Goal: Transaction & Acquisition: Purchase product/service

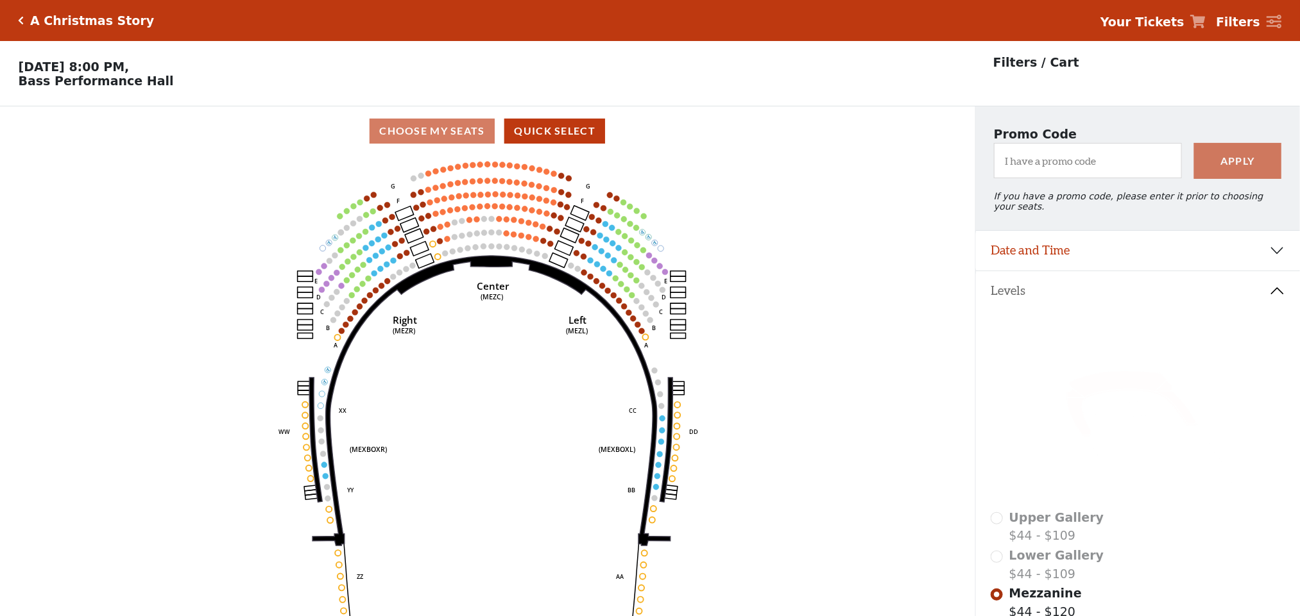
click at [797, 280] on icon "Center (MEZC) Right (MEZR) Left (MEZL) (MEXBOXR) (MEXBOXL) XX WW CC DD YY BB ZZ…" at bounding box center [488, 390] width 878 height 469
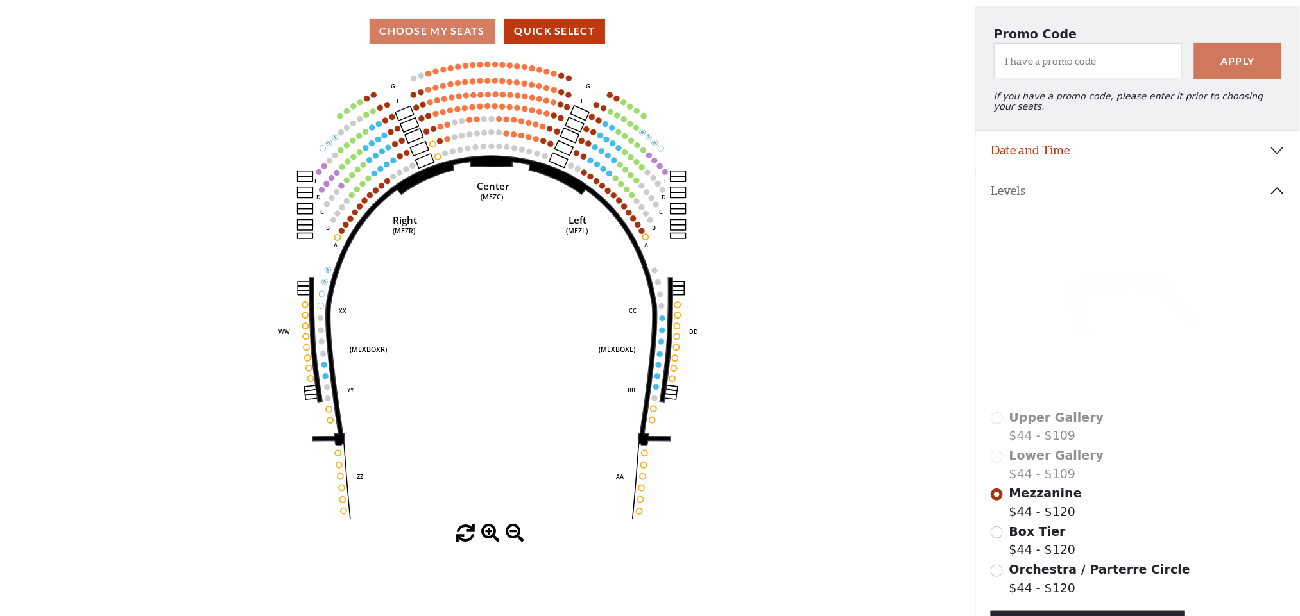
scroll to position [221, 0]
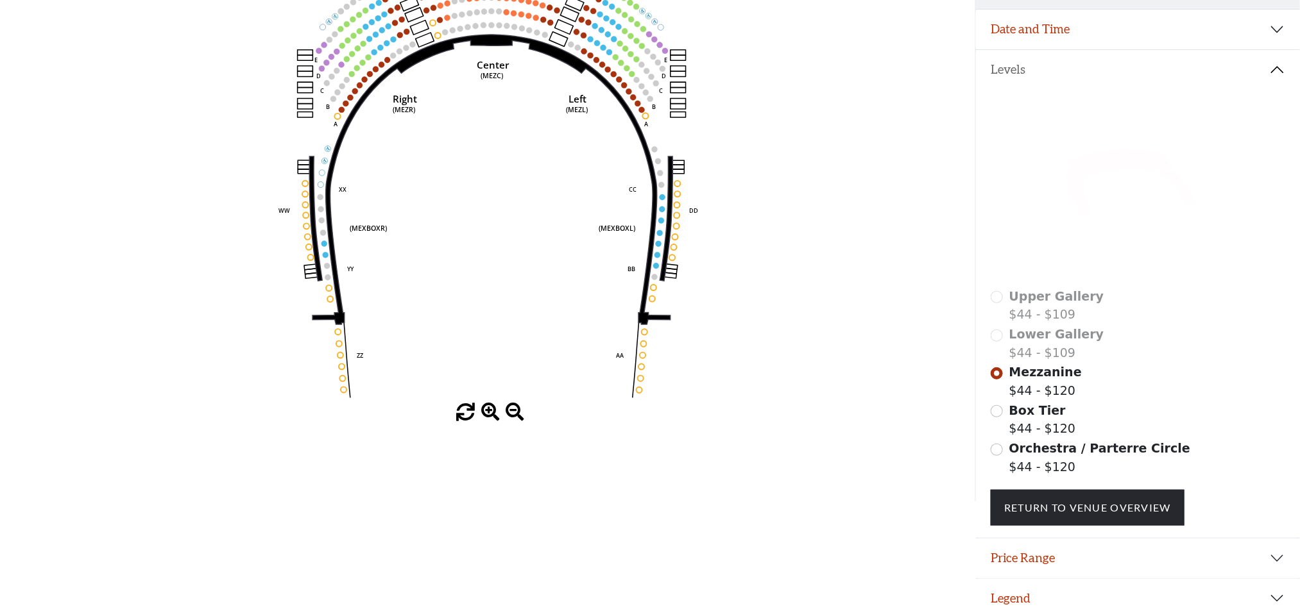
click at [491, 412] on span at bounding box center [490, 412] width 19 height 19
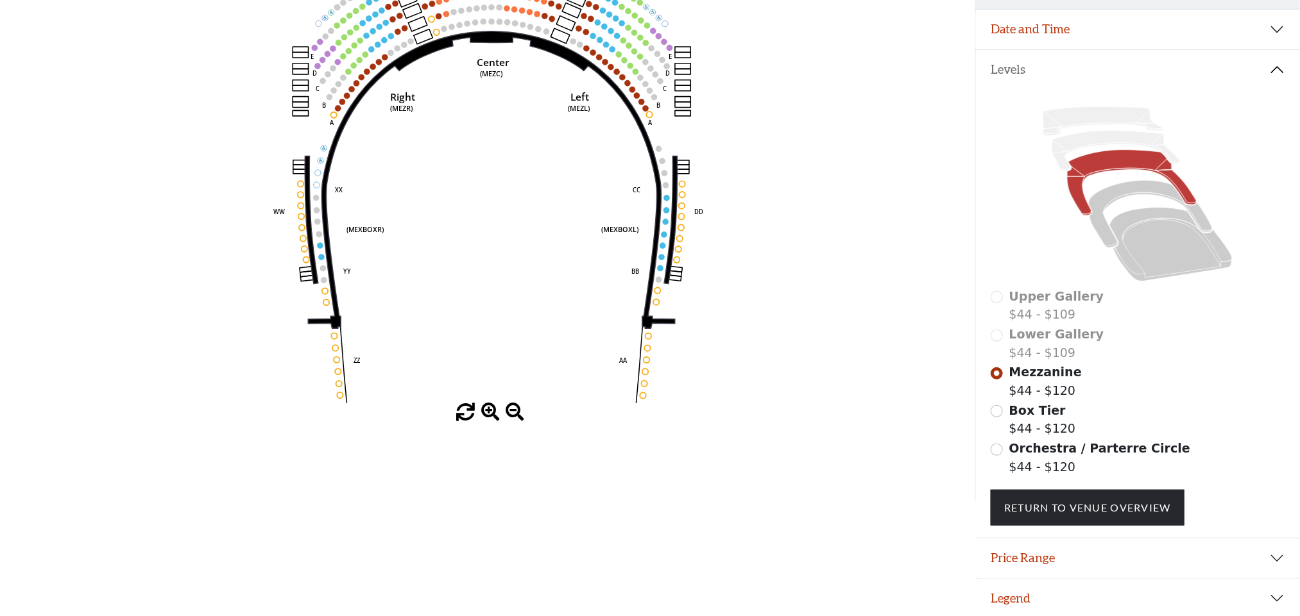
click at [488, 418] on span at bounding box center [490, 412] width 19 height 19
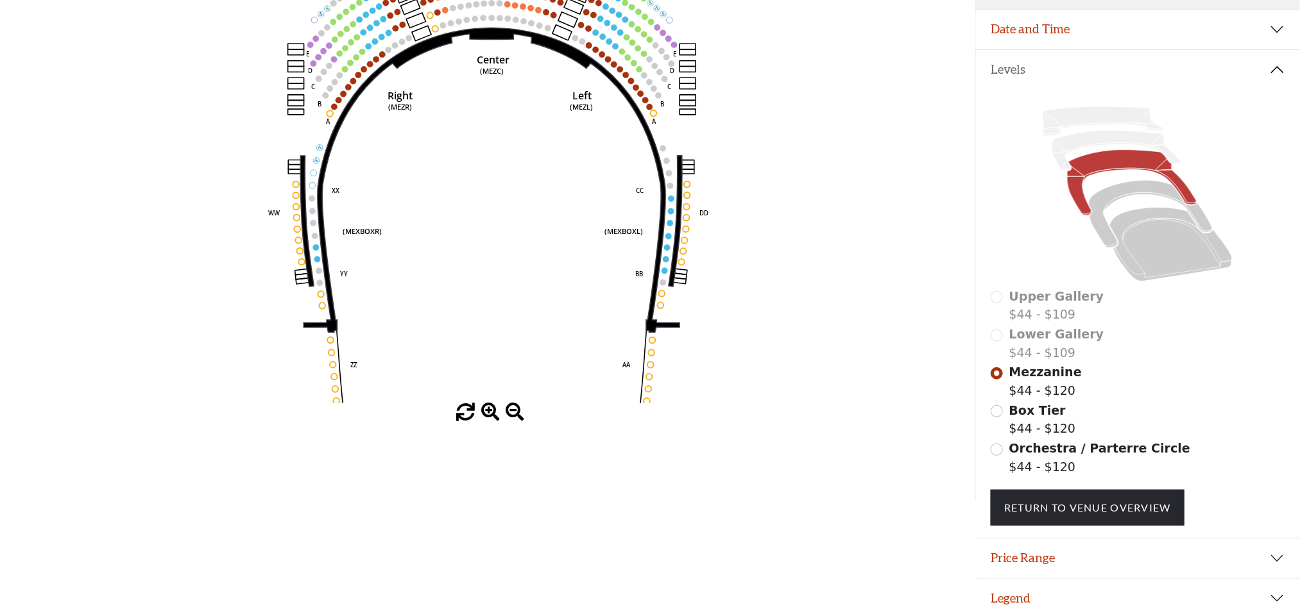
click at [488, 418] on span at bounding box center [490, 412] width 19 height 19
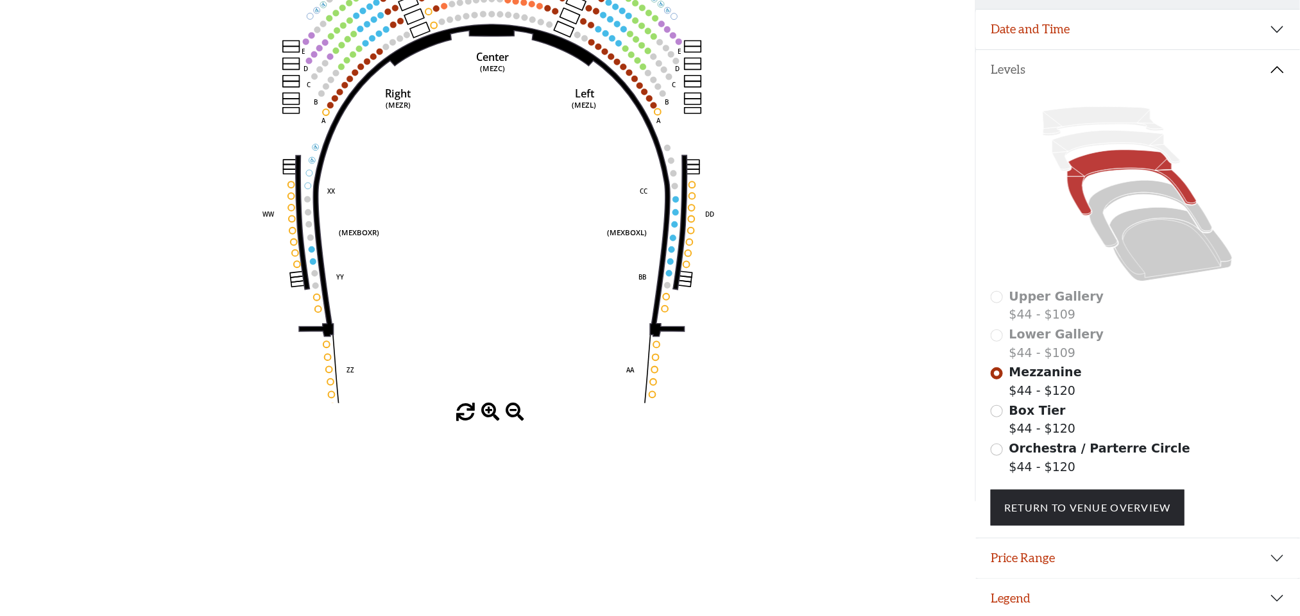
click at [488, 418] on span at bounding box center [490, 412] width 19 height 19
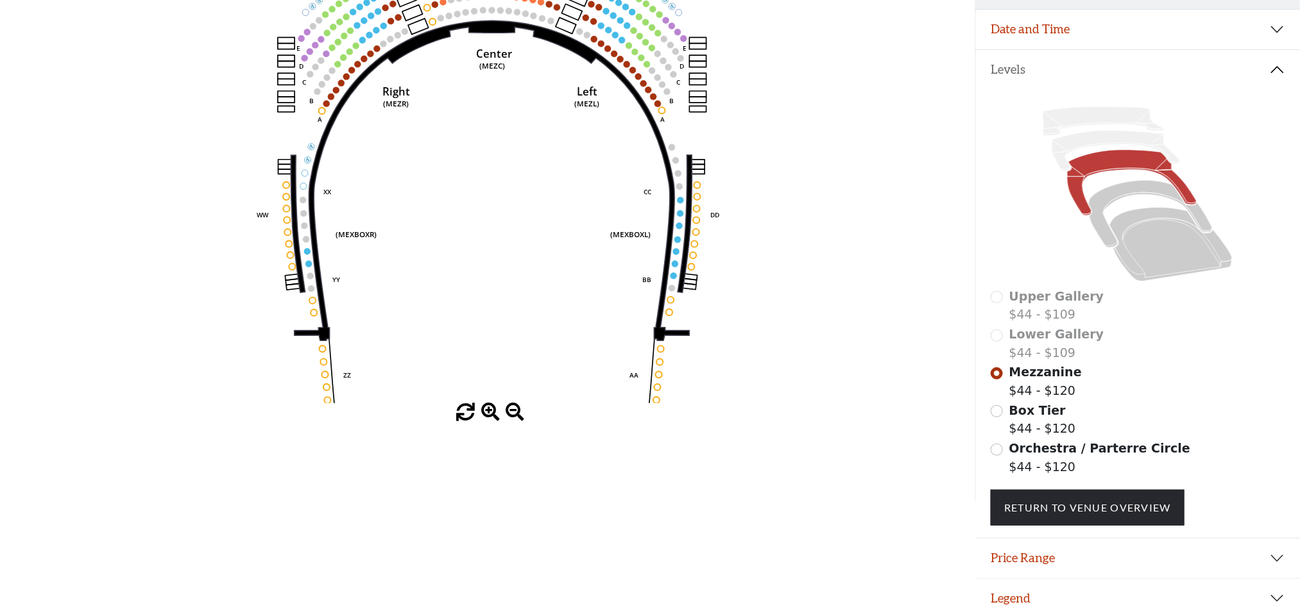
click at [488, 418] on span at bounding box center [490, 412] width 19 height 19
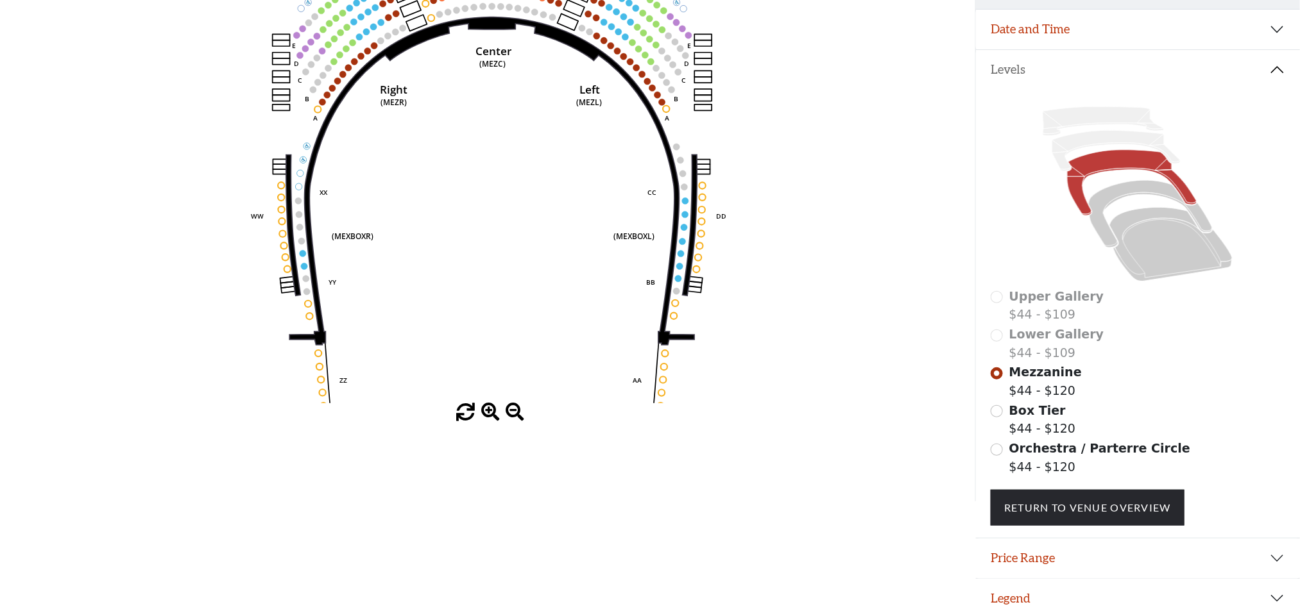
click at [488, 418] on span at bounding box center [490, 412] width 19 height 19
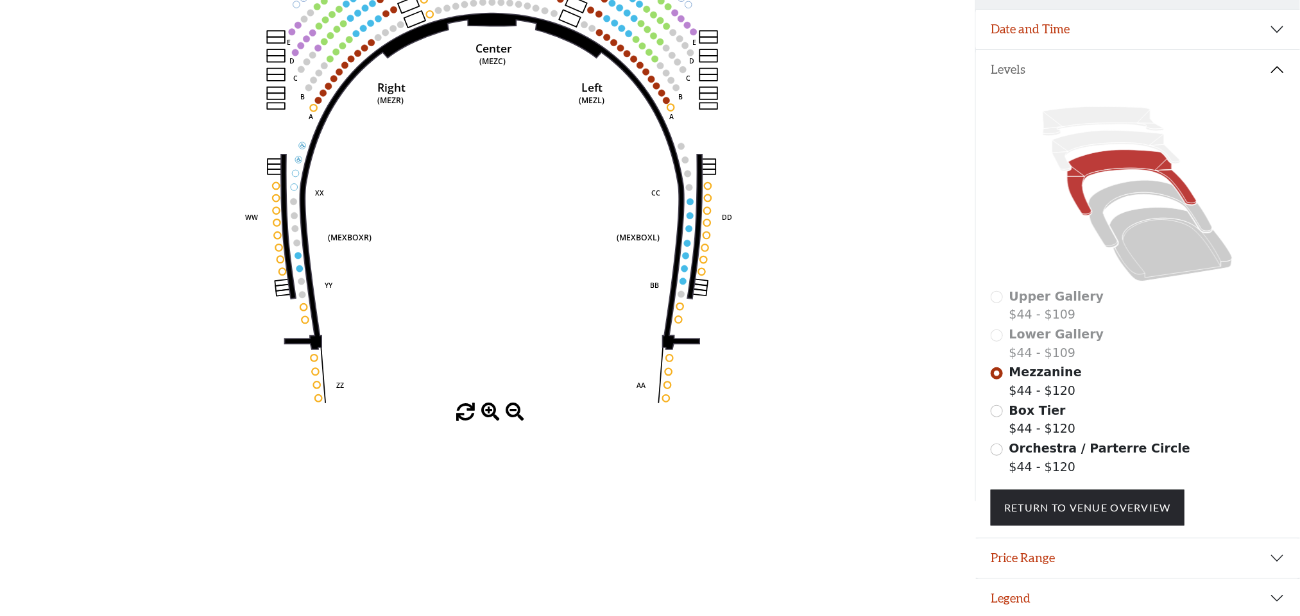
click at [488, 418] on span at bounding box center [490, 412] width 19 height 19
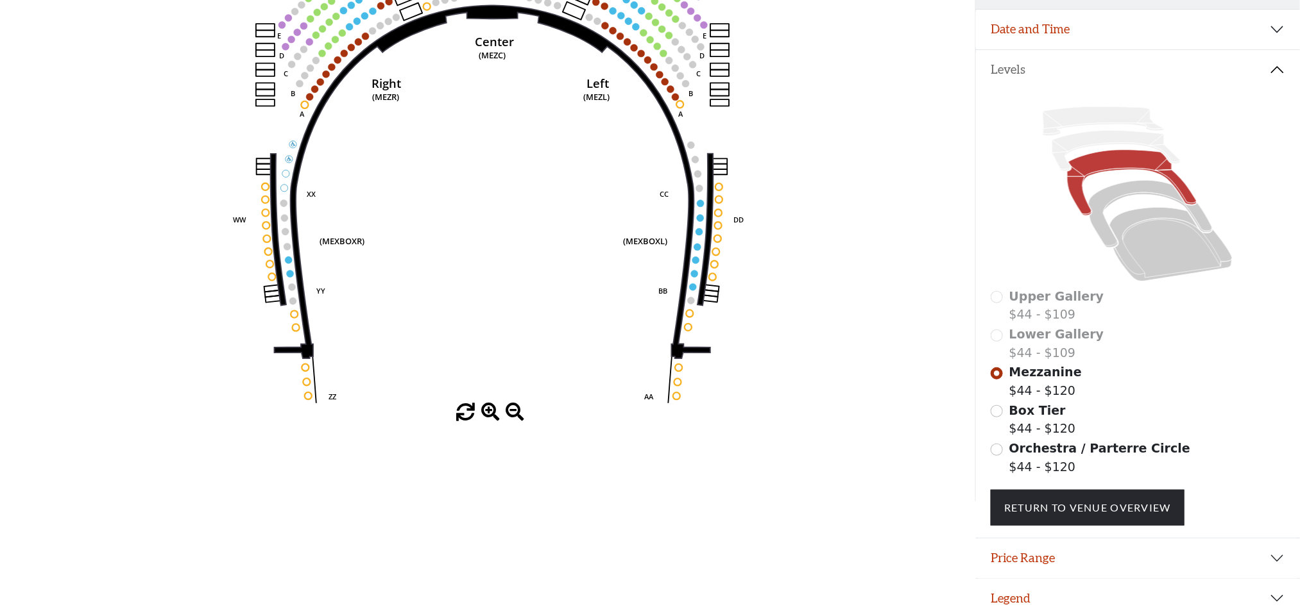
click at [488, 418] on span at bounding box center [490, 412] width 19 height 19
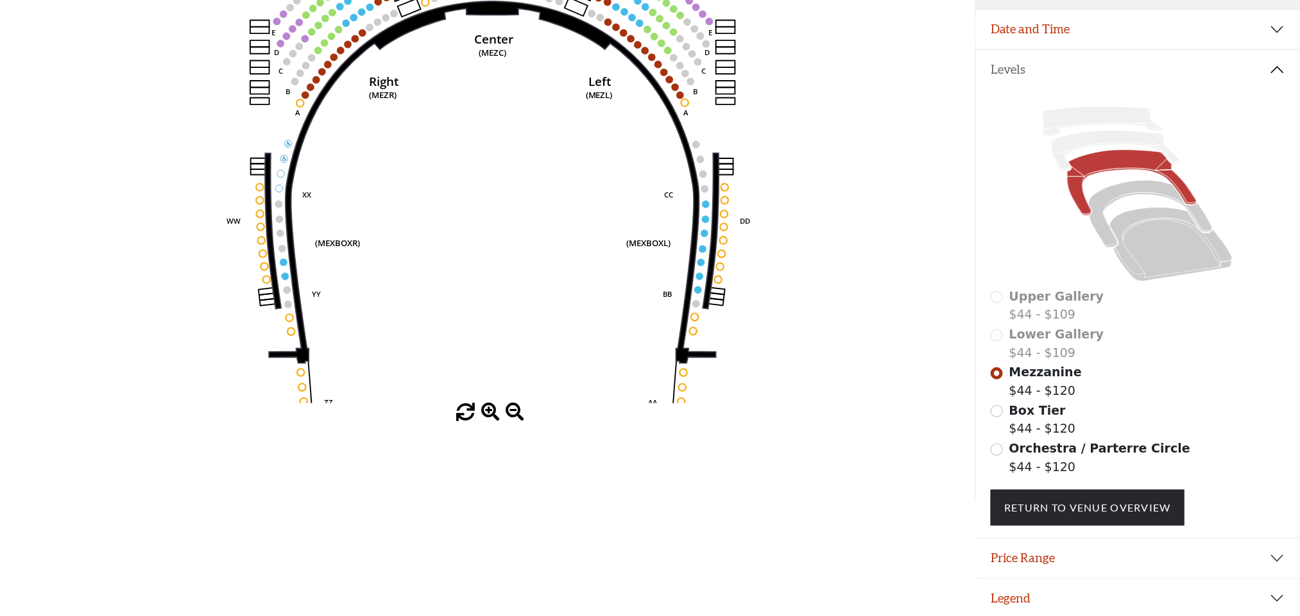
click at [488, 418] on span at bounding box center [490, 412] width 19 height 19
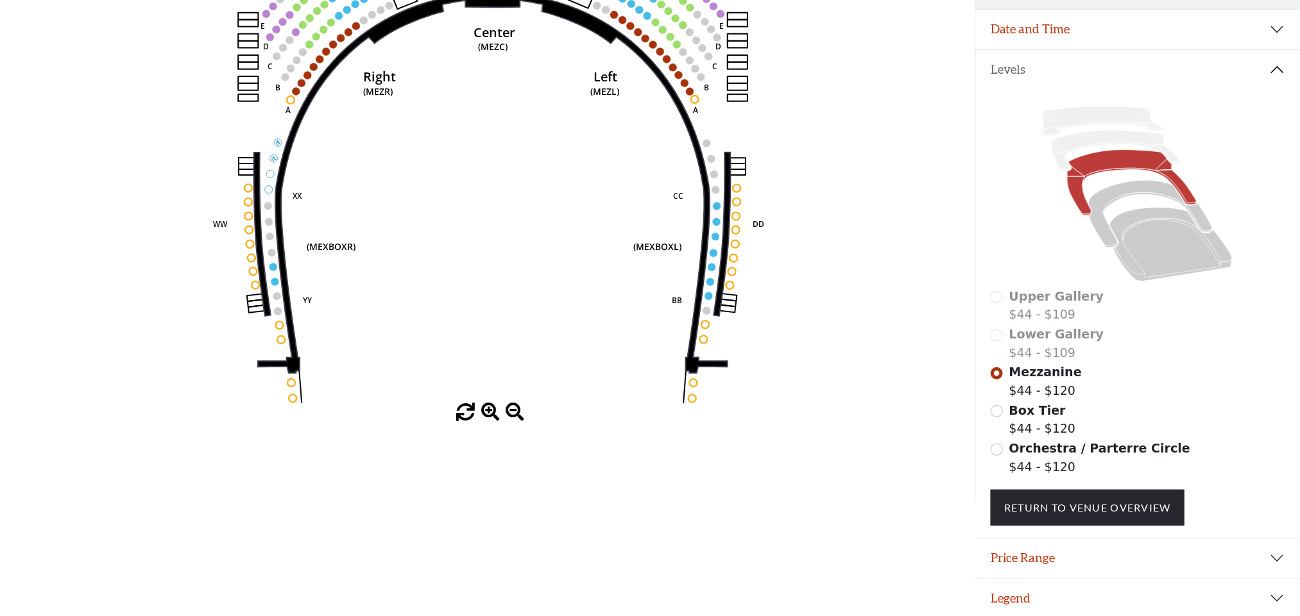
click at [488, 418] on span at bounding box center [490, 412] width 19 height 19
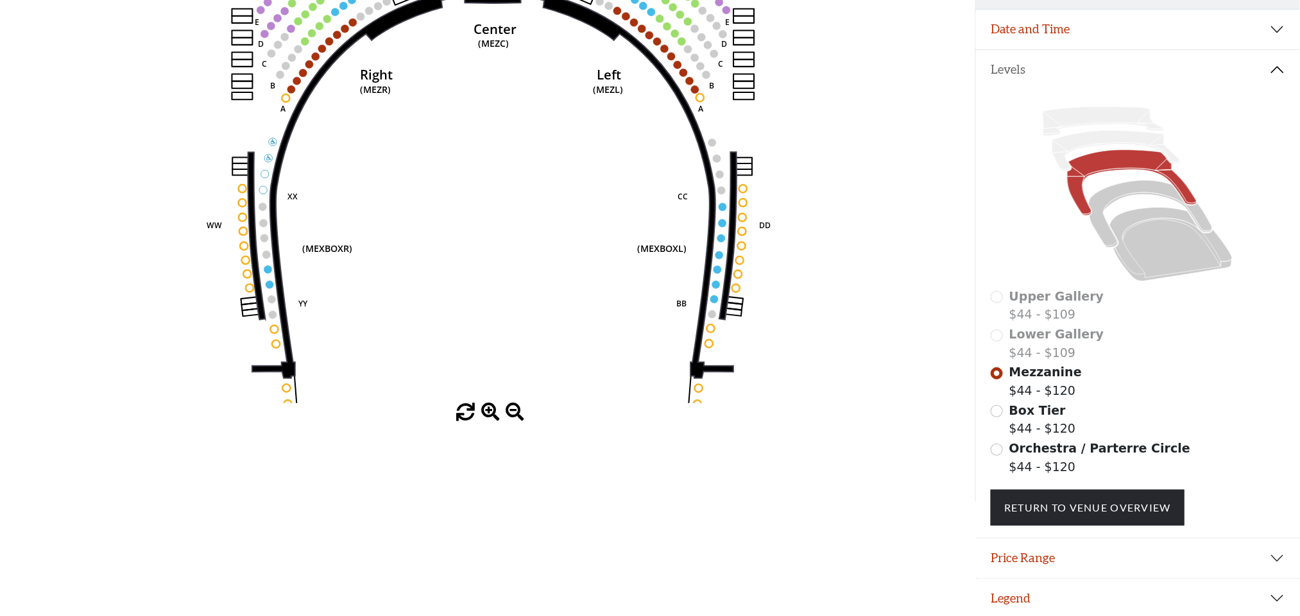
click at [488, 418] on span at bounding box center [490, 412] width 19 height 19
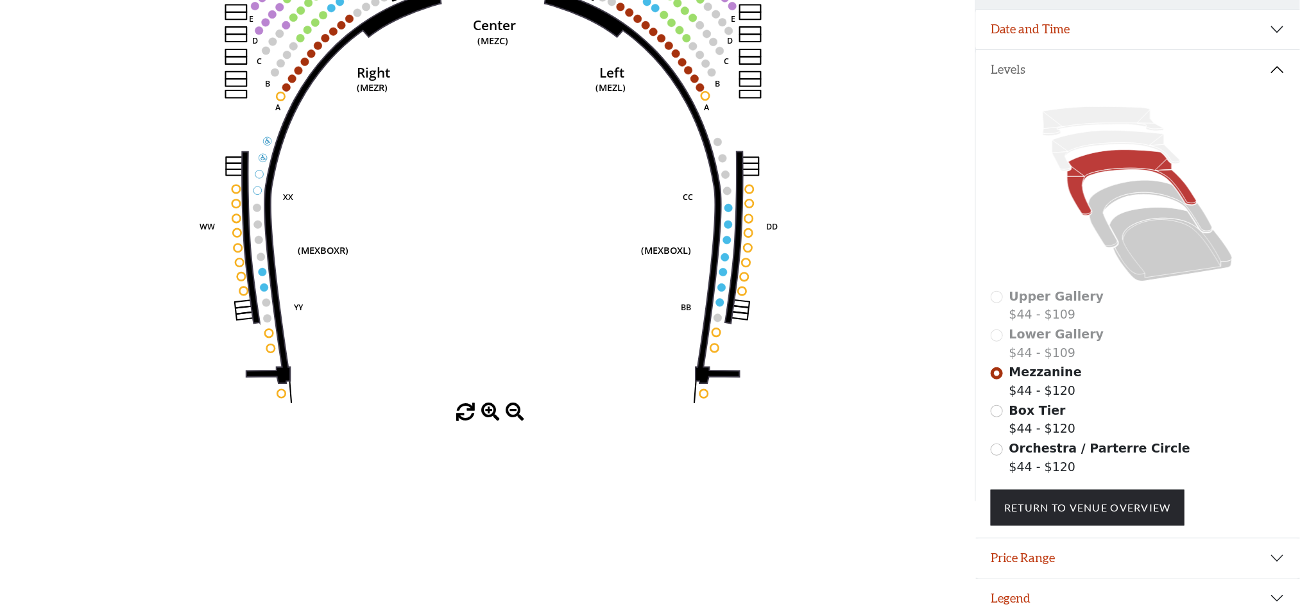
click at [488, 418] on span at bounding box center [490, 412] width 19 height 19
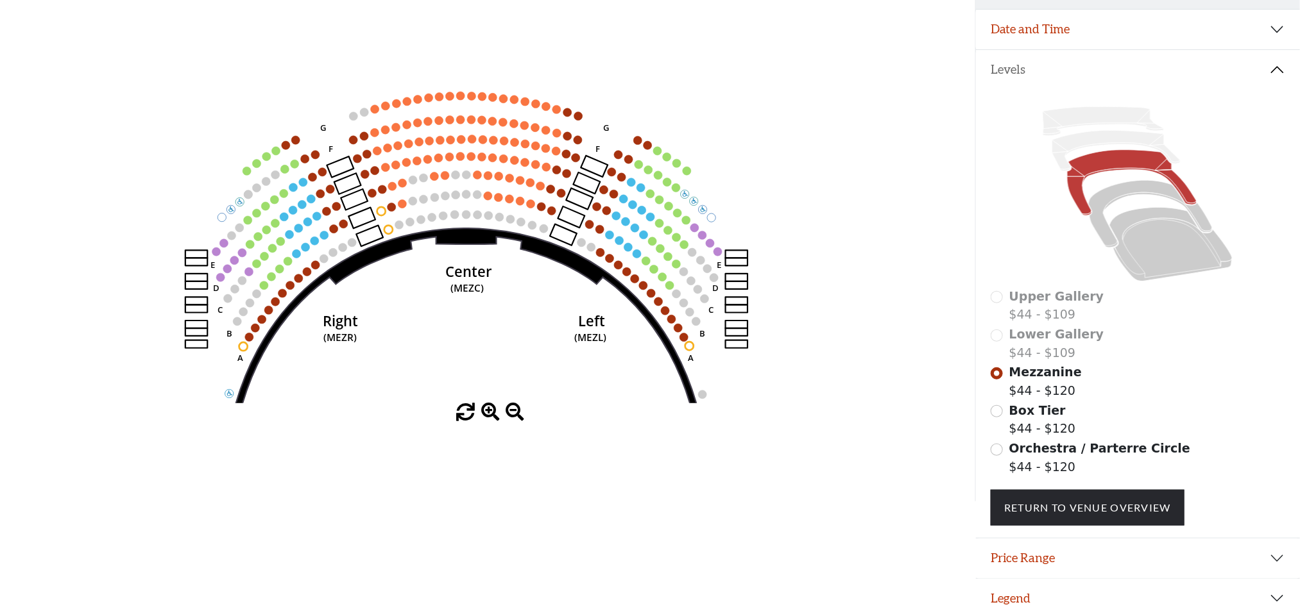
drag, startPoint x: 586, startPoint y: 177, endPoint x: 560, endPoint y: 412, distance: 236.2
click at [560, 412] on div "Current Level Mezzanine Click on a level below to open the Select Your Own Seat…" at bounding box center [487, 179] width 975 height 488
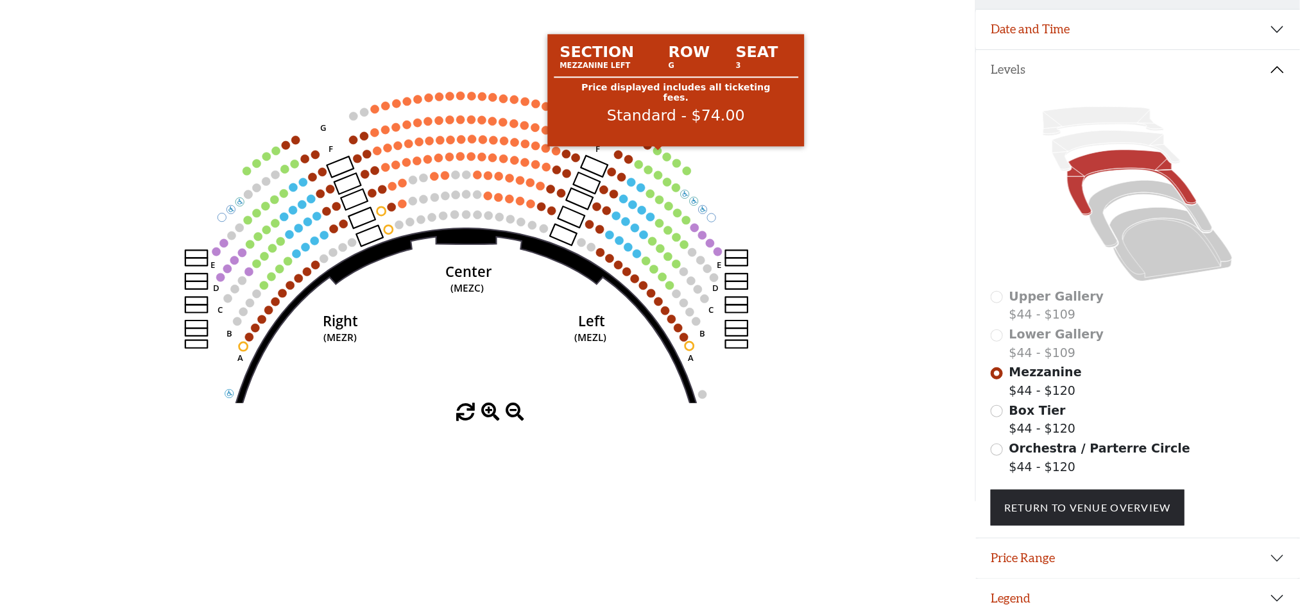
click at [659, 155] on circle at bounding box center [657, 151] width 8 height 8
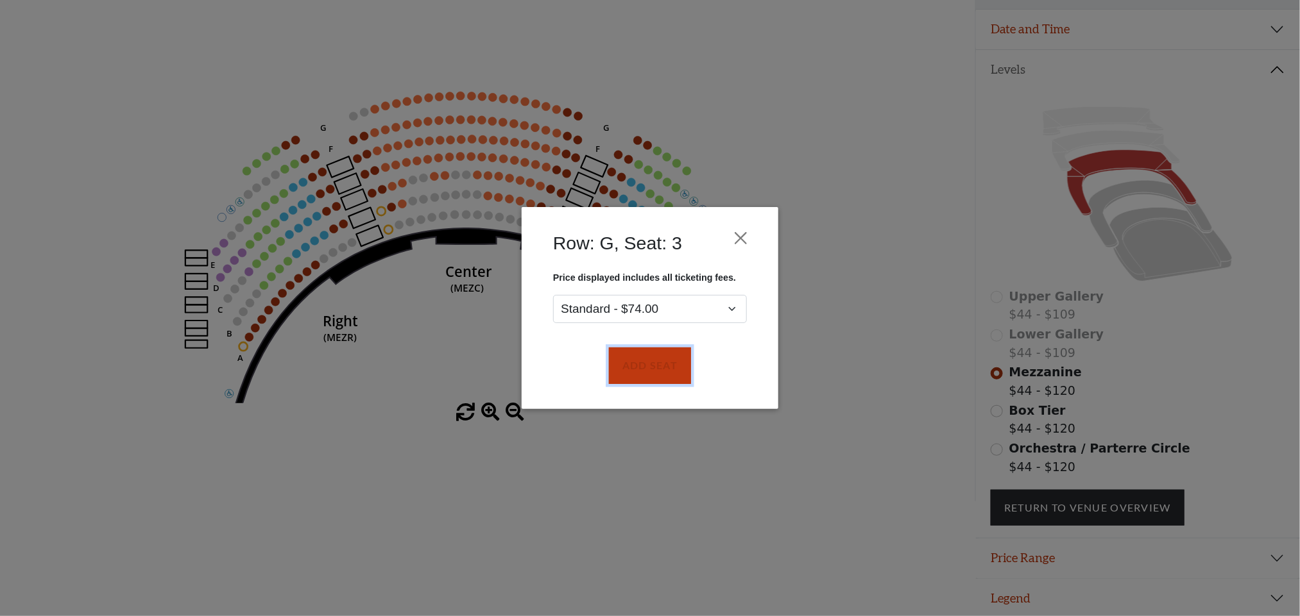
click at [647, 364] on button "Add Seat" at bounding box center [650, 366] width 82 height 36
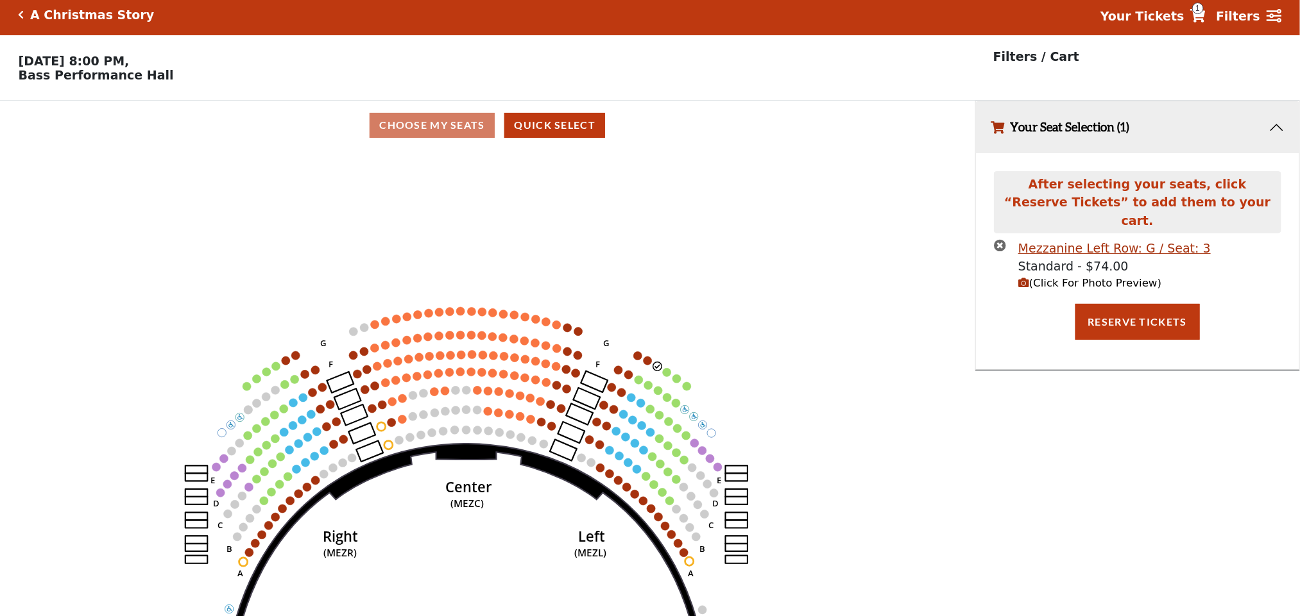
scroll to position [0, 0]
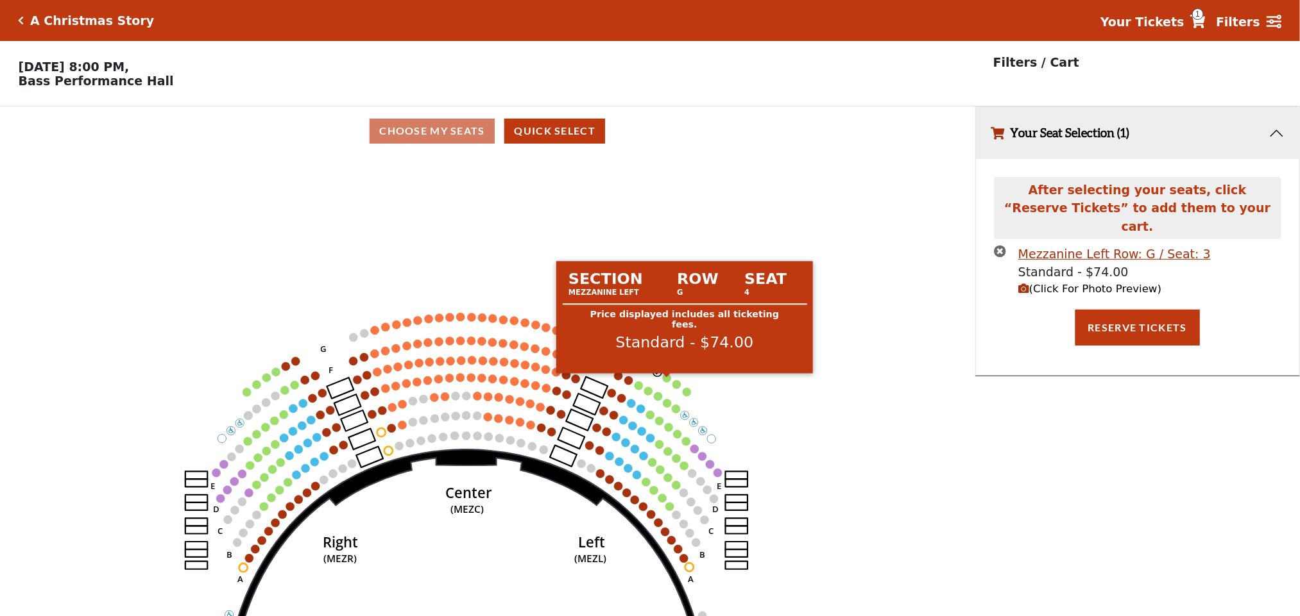
click at [668, 382] on circle at bounding box center [667, 378] width 8 height 8
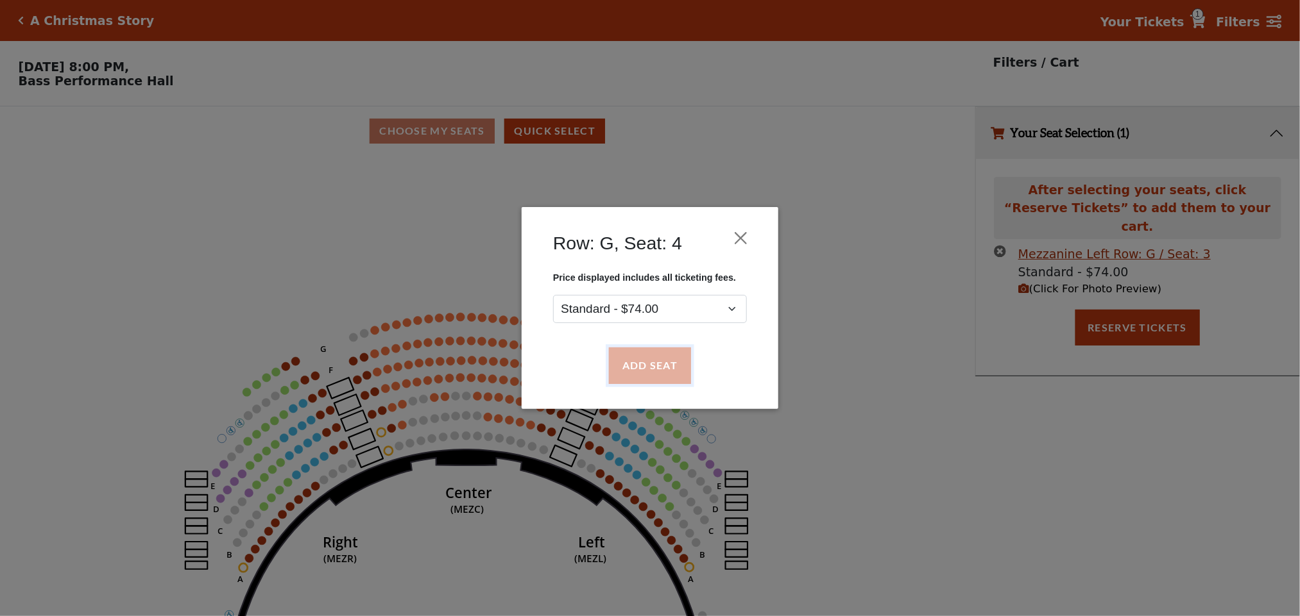
click at [660, 372] on button "Add Seat" at bounding box center [650, 366] width 82 height 36
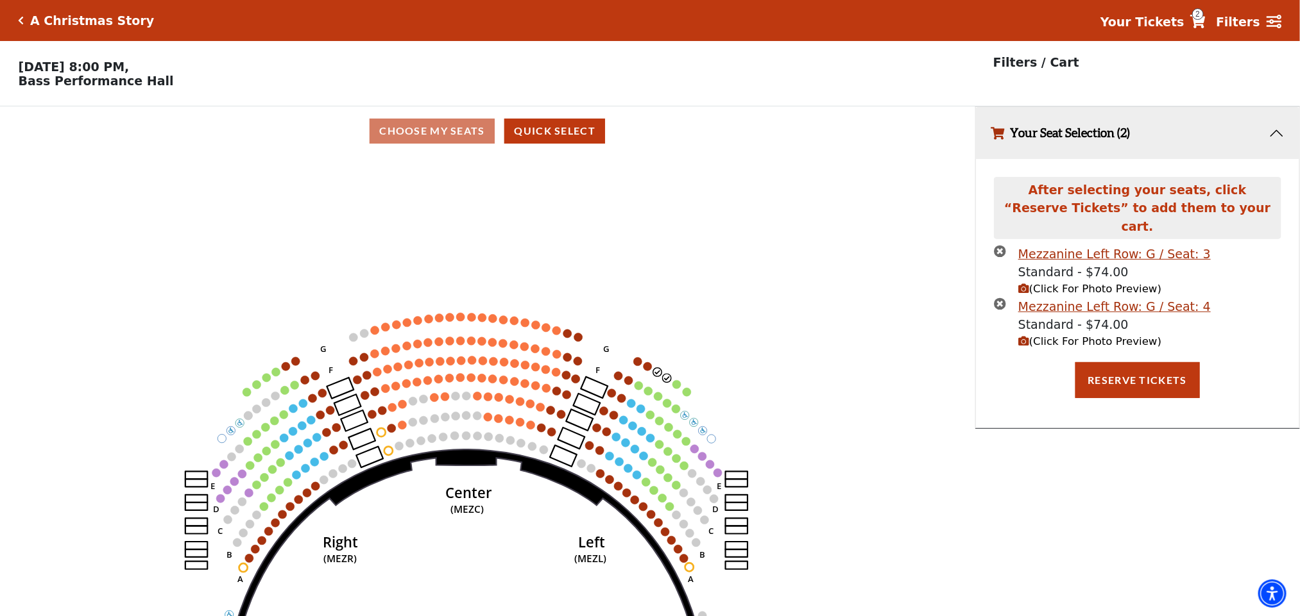
click at [674, 389] on circle at bounding box center [676, 384] width 8 height 8
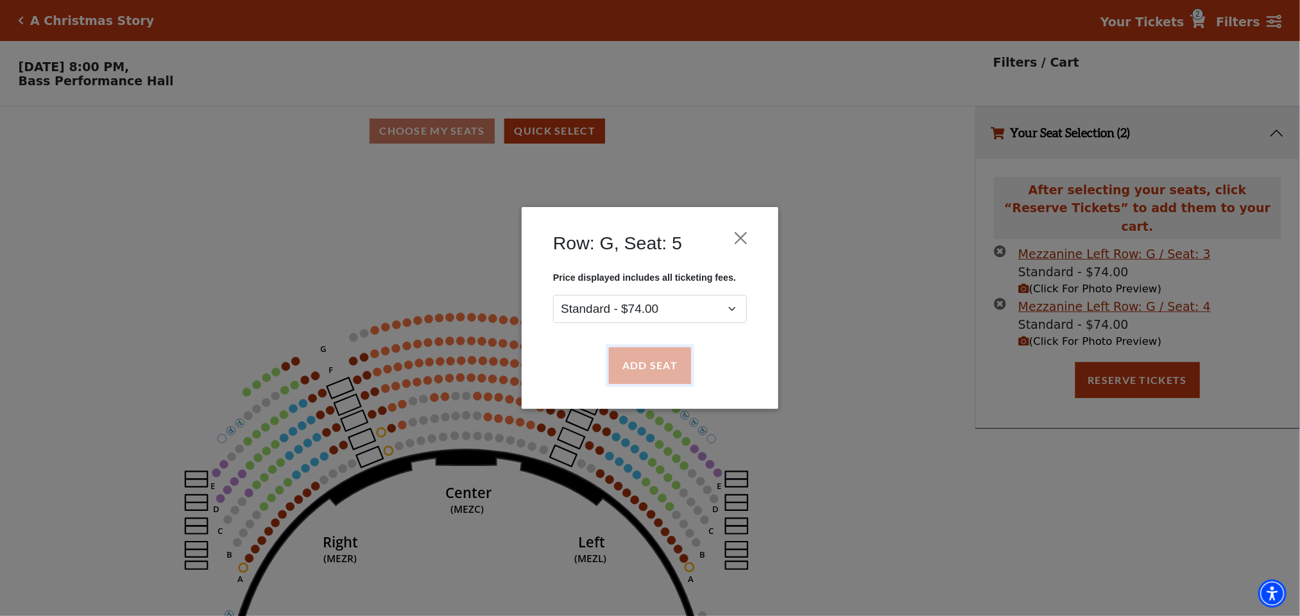
drag, startPoint x: 665, startPoint y: 370, endPoint x: 677, endPoint y: 410, distance: 41.8
click at [664, 370] on button "Add Seat" at bounding box center [650, 366] width 82 height 36
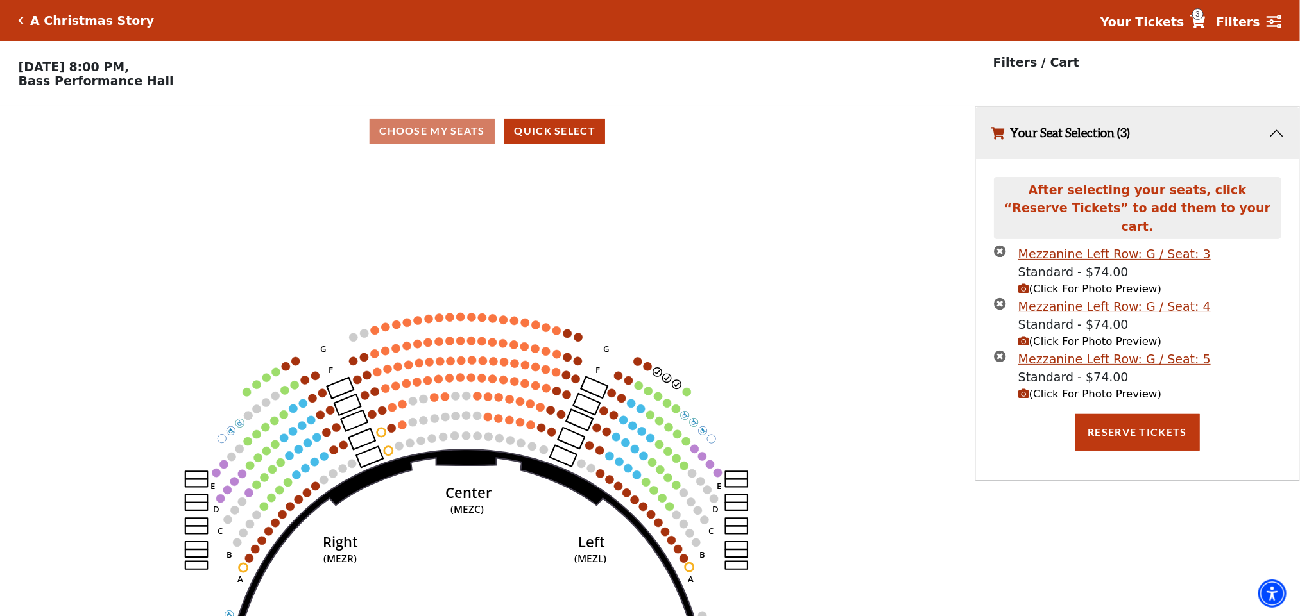
click at [687, 396] on circle at bounding box center [687, 392] width 8 height 8
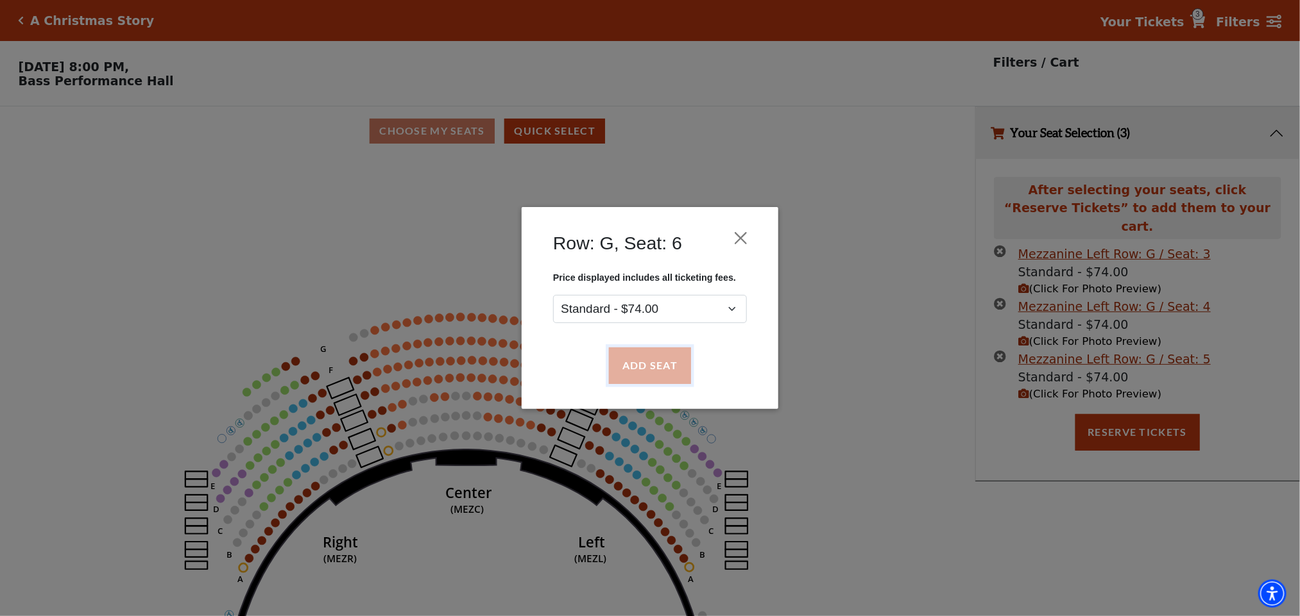
click at [659, 378] on button "Add Seat" at bounding box center [650, 366] width 82 height 36
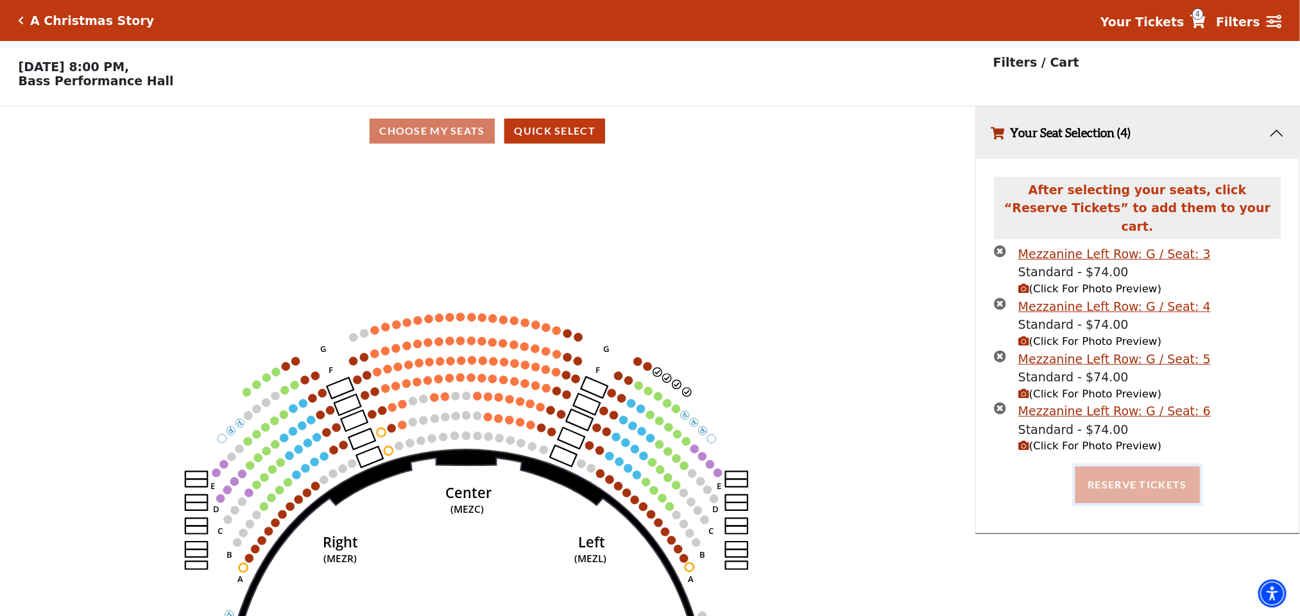
click at [1114, 473] on button "Reserve Tickets" at bounding box center [1137, 485] width 124 height 36
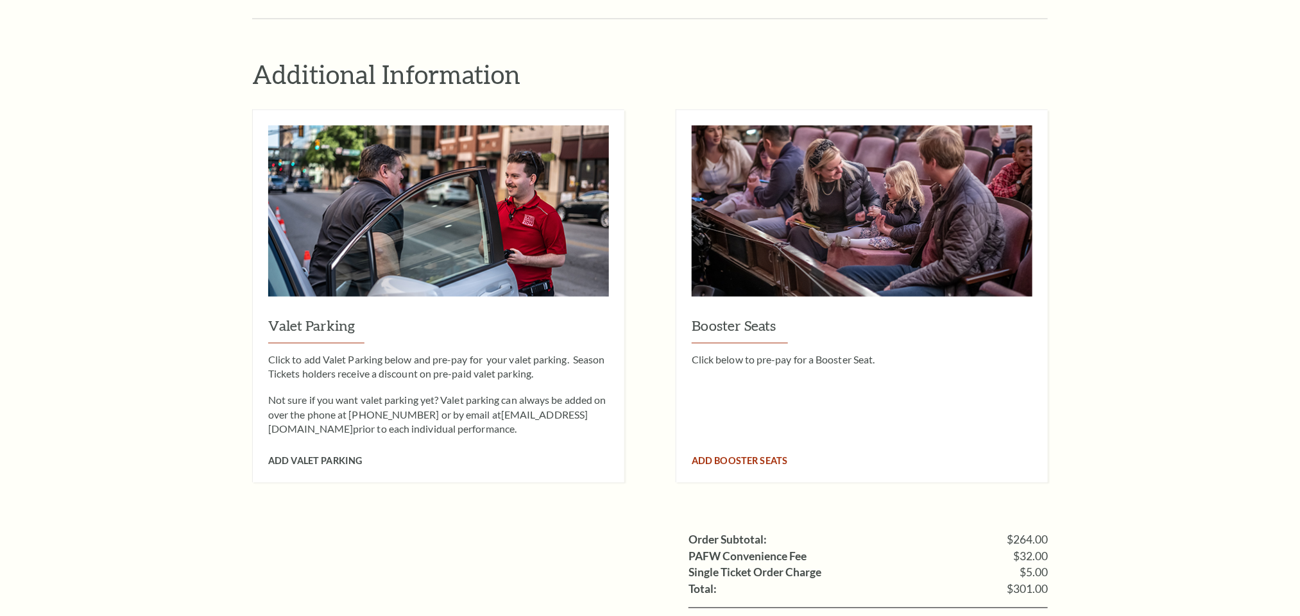
scroll to position [1058, 0]
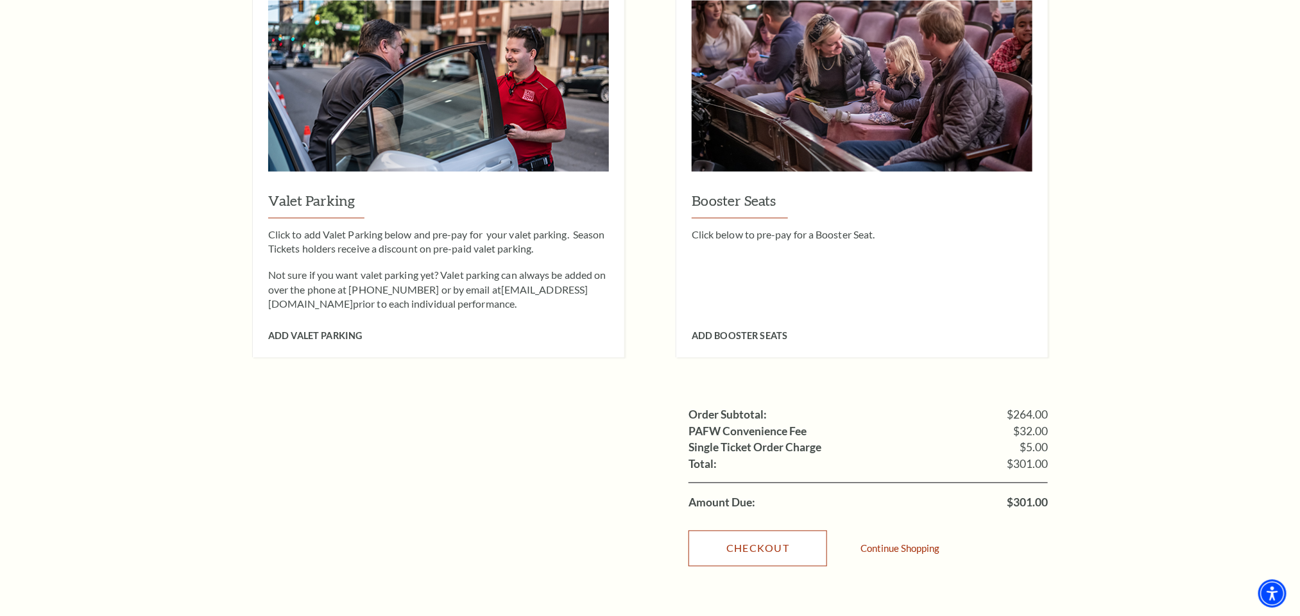
drag, startPoint x: 776, startPoint y: 541, endPoint x: 763, endPoint y: 513, distance: 31.9
click at [776, 541] on link "Checkout" at bounding box center [757, 549] width 139 height 36
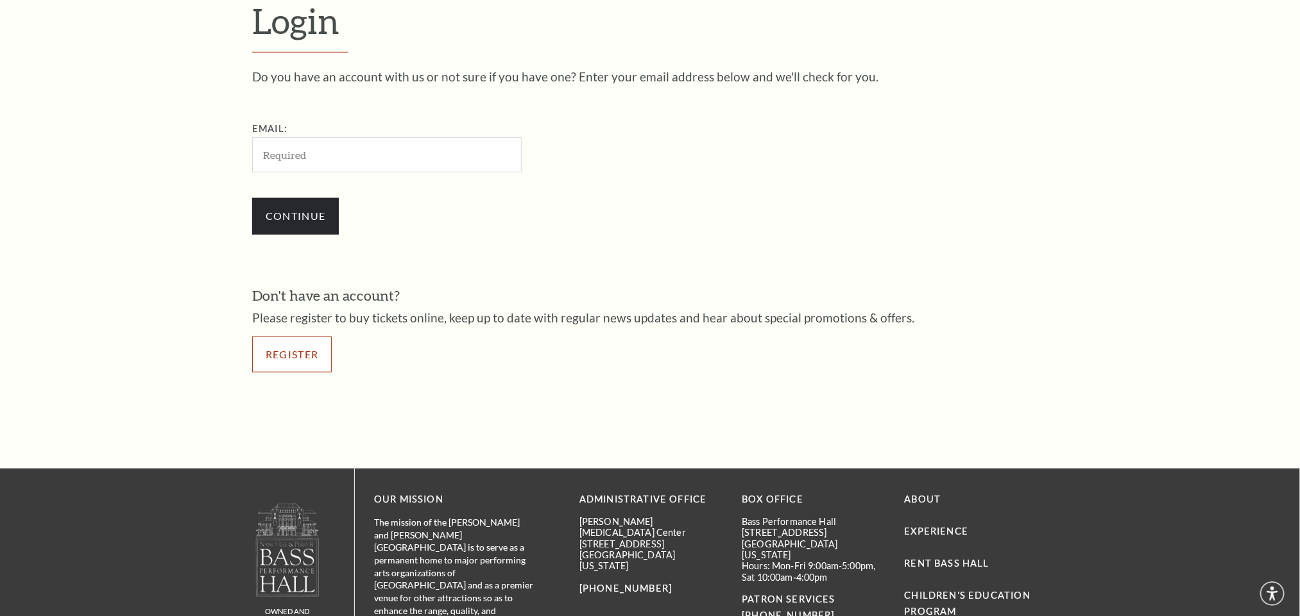
drag, startPoint x: 283, startPoint y: 360, endPoint x: 289, endPoint y: 330, distance: 31.3
click at [285, 360] on link "Register" at bounding box center [292, 355] width 80 height 36
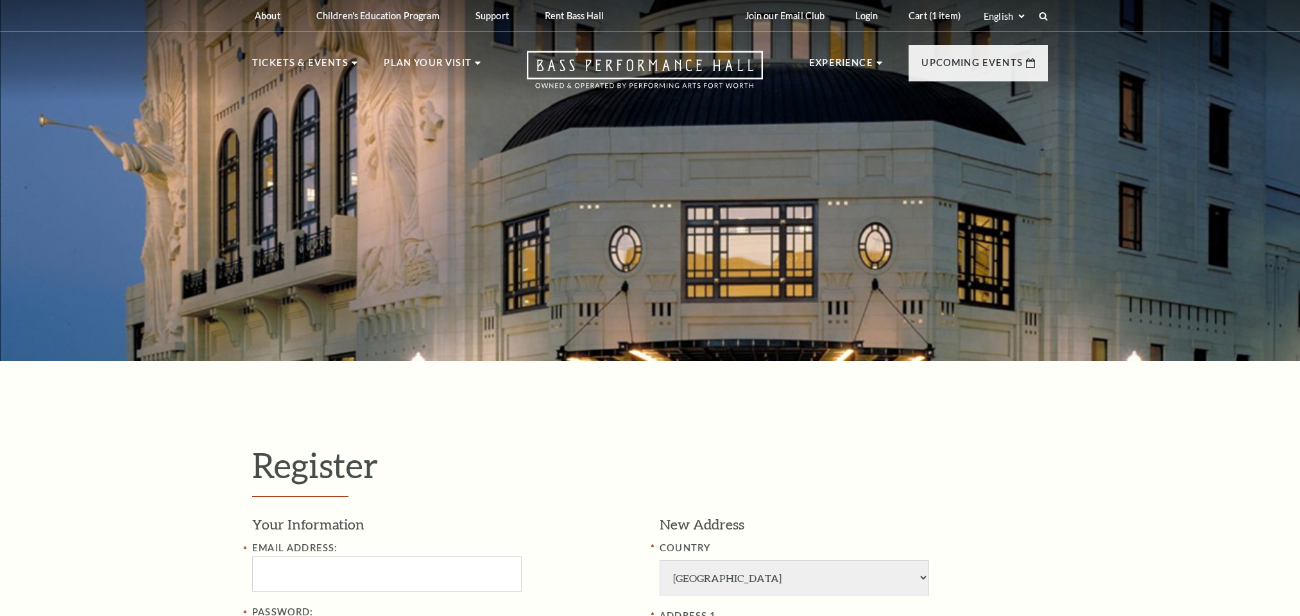
select select "1"
select select "TX"
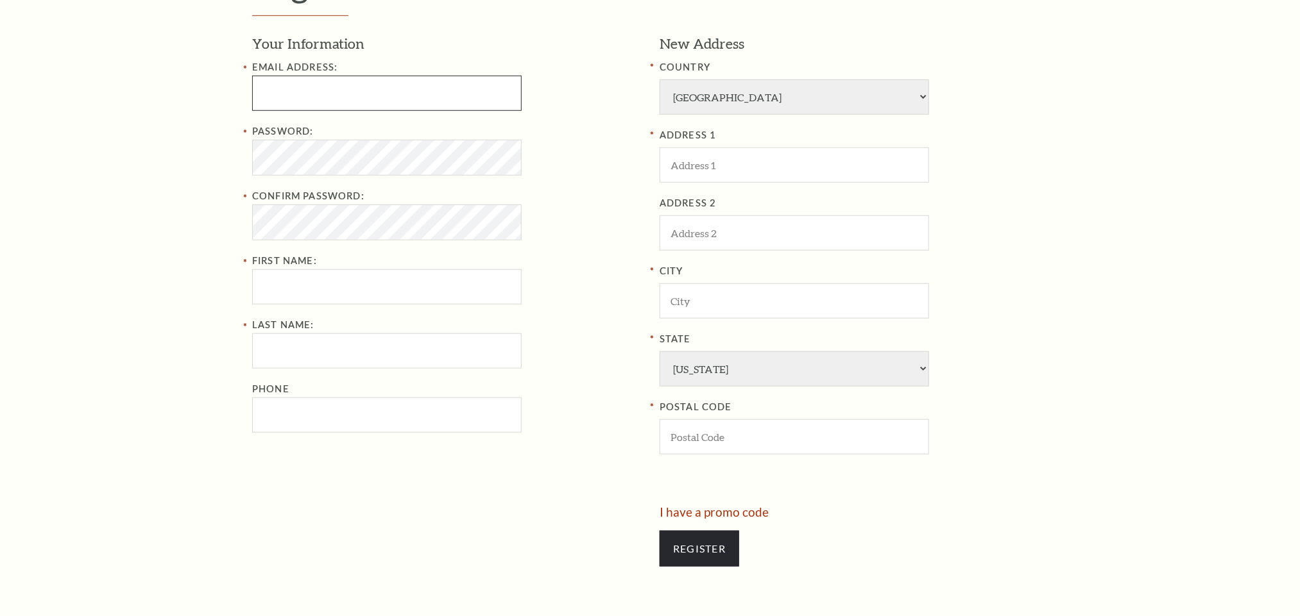
click at [281, 95] on input "text" at bounding box center [386, 93] width 269 height 35
type input "prangya1559.stellar@gmail.com"
type input "PRANGYA"
type input "DAS"
type input "1073259996"
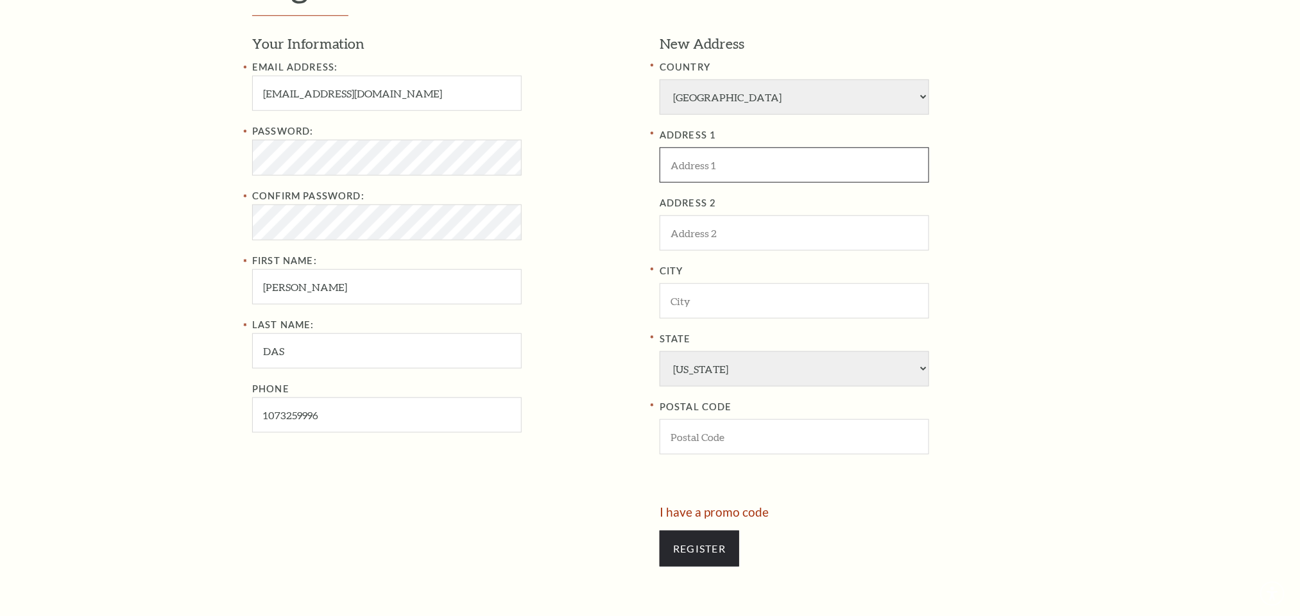
type input "201, usa"
type input "usa"
type input "Sandy"
select select "UT"
type input "84047"
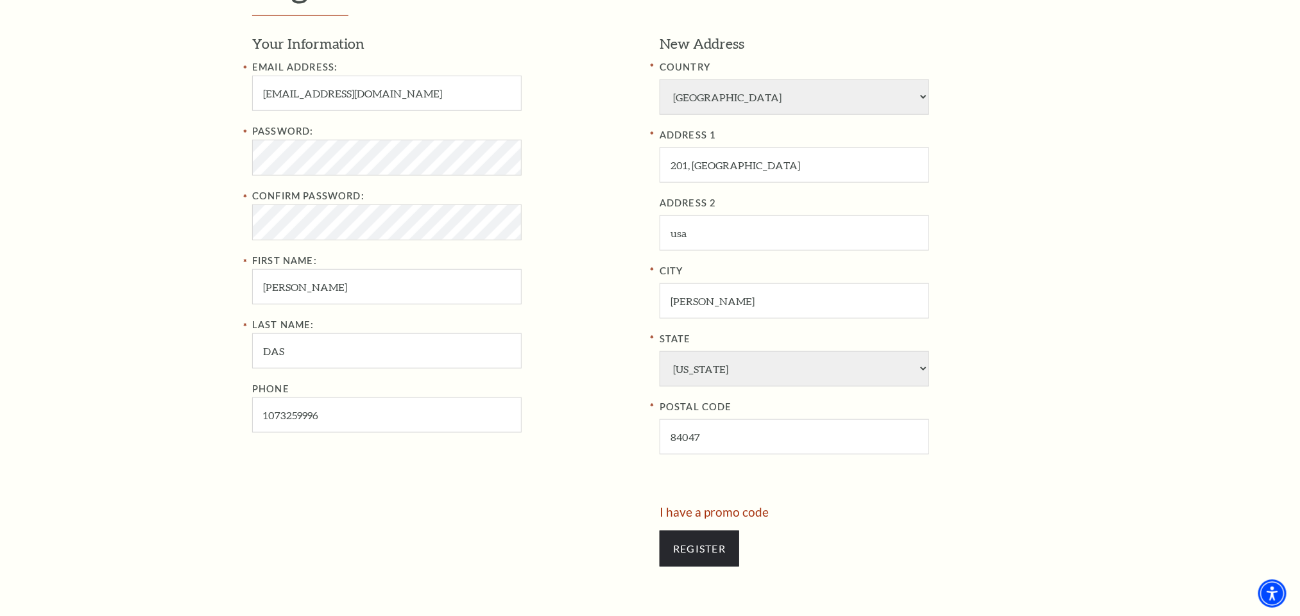
type input "107-325-9996"
click at [323, 87] on input "prangya1559.stellar@gmail.com" at bounding box center [386, 93] width 269 height 35
drag, startPoint x: 260, startPoint y: 95, endPoint x: 339, endPoint y: 94, distance: 78.3
click at [339, 94] on input "prangya1557stellar@gmail.com" at bounding box center [386, 93] width 269 height 35
type input "prangya1557stellar@gmail.com"
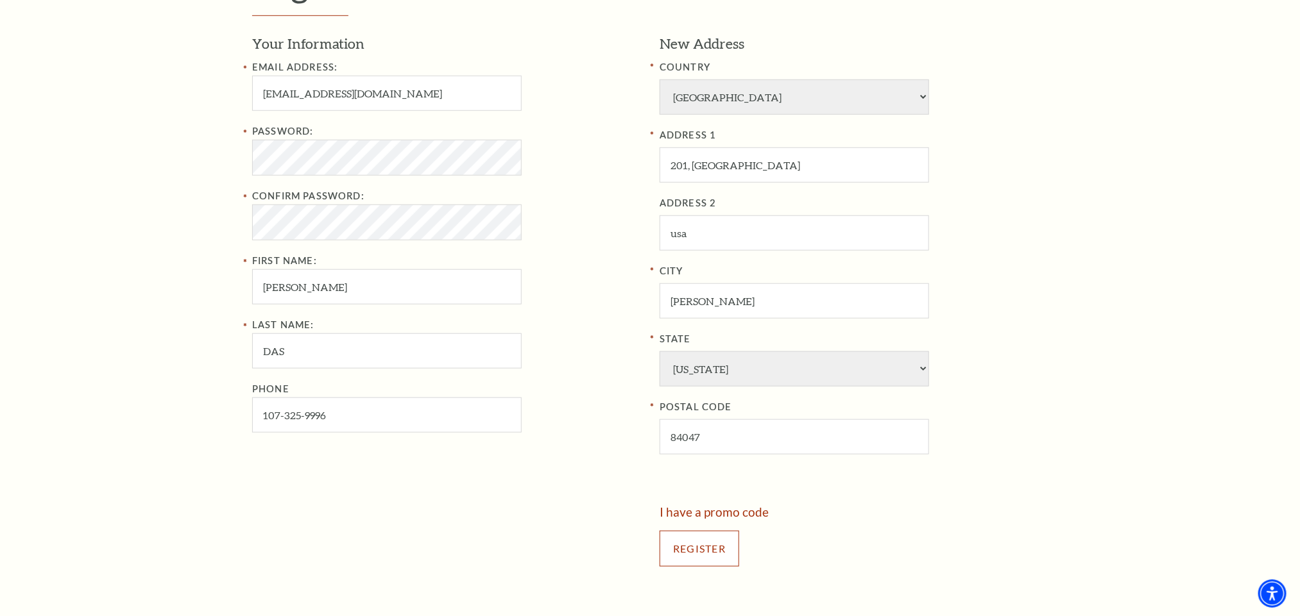
click at [676, 551] on input "Register" at bounding box center [699, 549] width 80 height 36
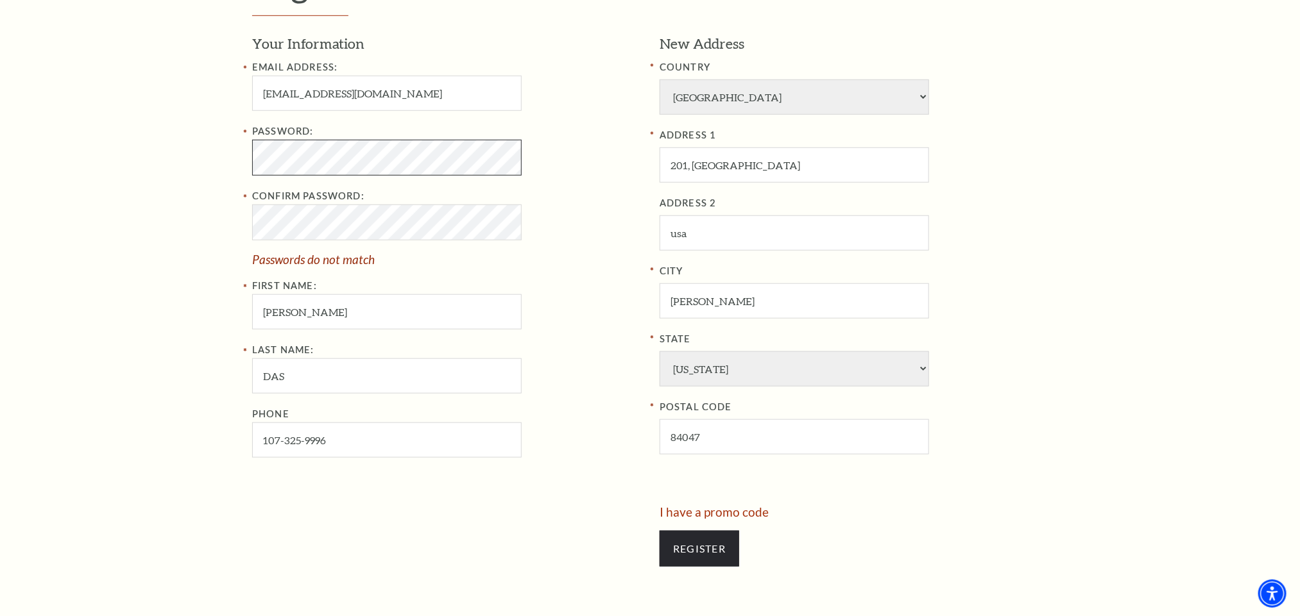
click at [160, 157] on div "Register Your Information Email Address: prangya1557stellar@gmail.com Password:…" at bounding box center [650, 271] width 1300 height 783
click at [206, 216] on div "Register Your Information Email Address: prangya1557stellar@gmail.com Password:…" at bounding box center [650, 271] width 1300 height 783
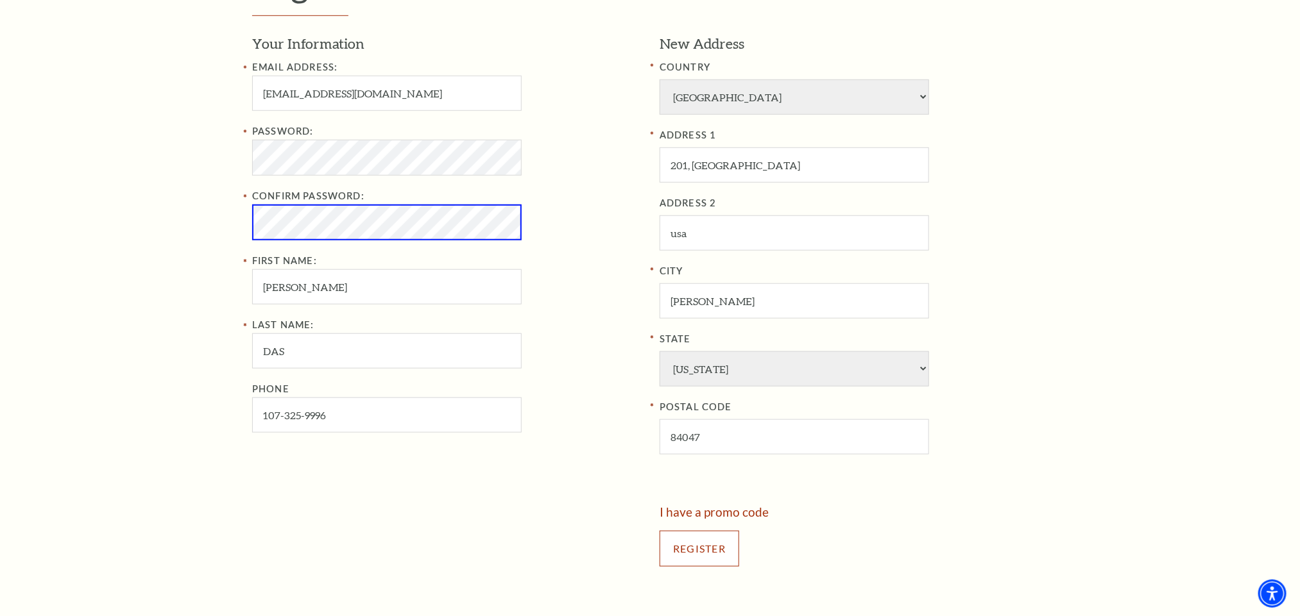
drag, startPoint x: 678, startPoint y: 554, endPoint x: 562, endPoint y: 428, distance: 171.6
click at [678, 553] on input "Register" at bounding box center [699, 549] width 80 height 36
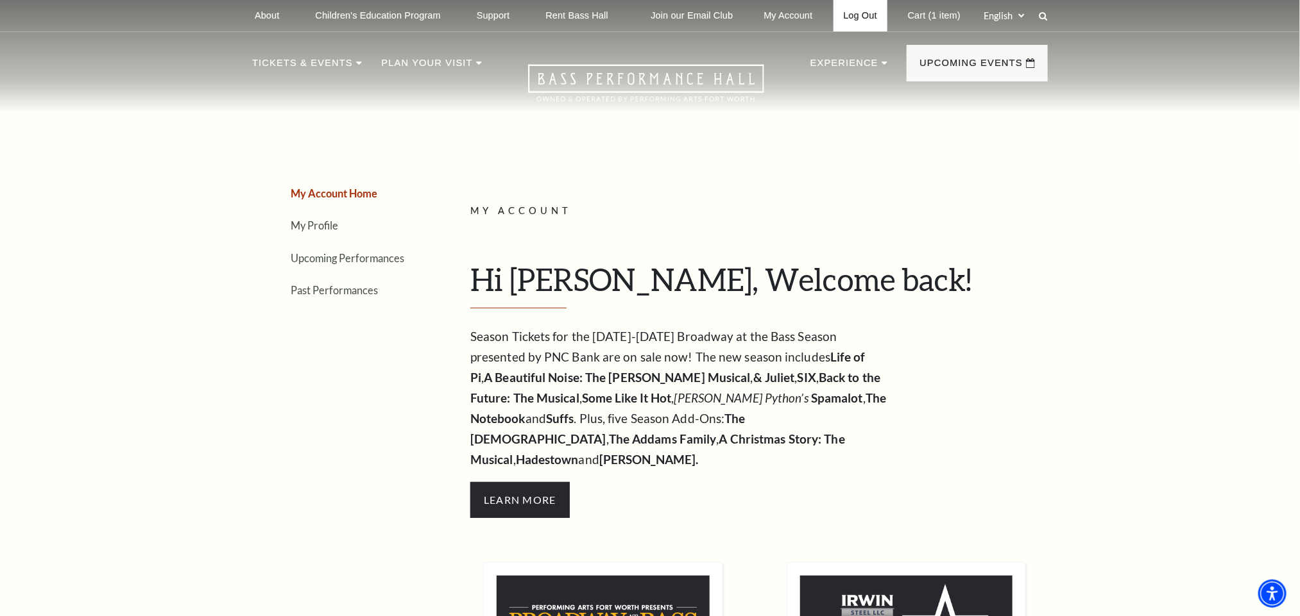
drag, startPoint x: 922, startPoint y: 10, endPoint x: 872, endPoint y: 31, distance: 53.5
click at [922, 10] on link "Cart (1 item)" at bounding box center [933, 15] width 73 height 31
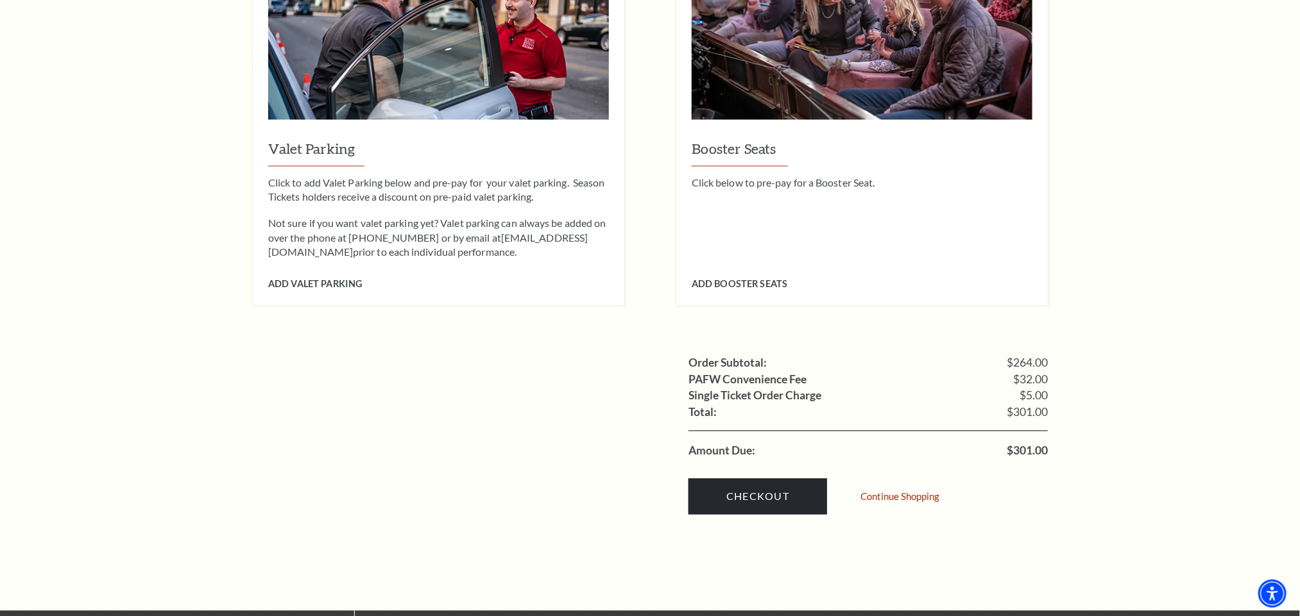
scroll to position [1251, 0]
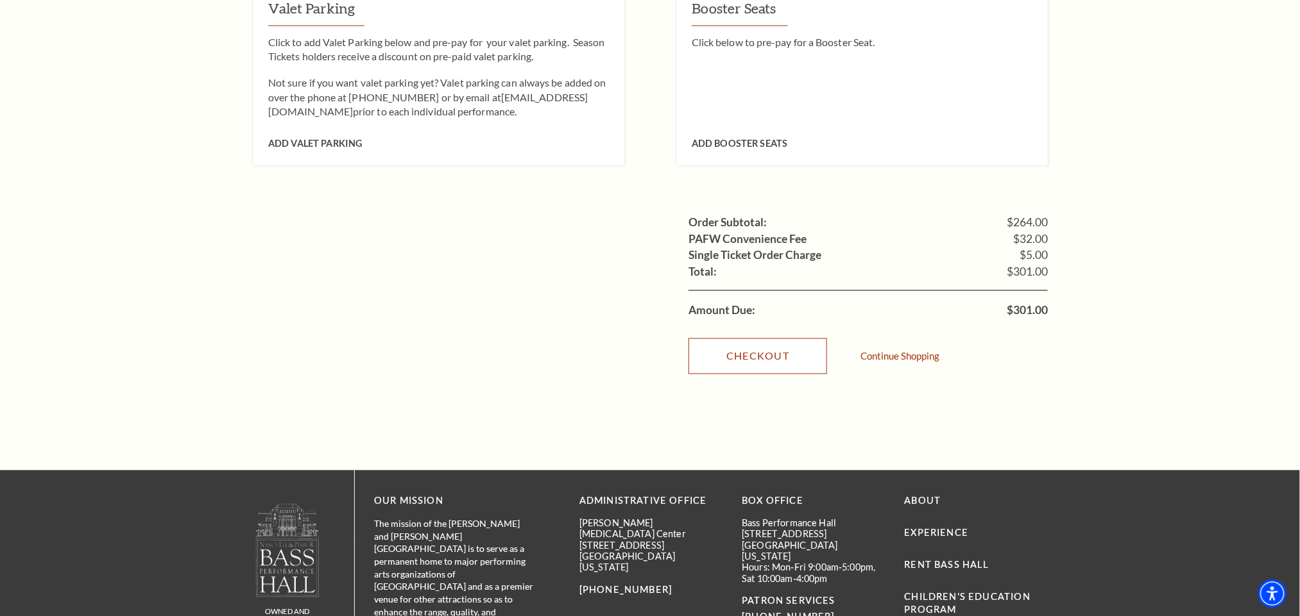
click at [759, 344] on link "Checkout" at bounding box center [757, 357] width 139 height 36
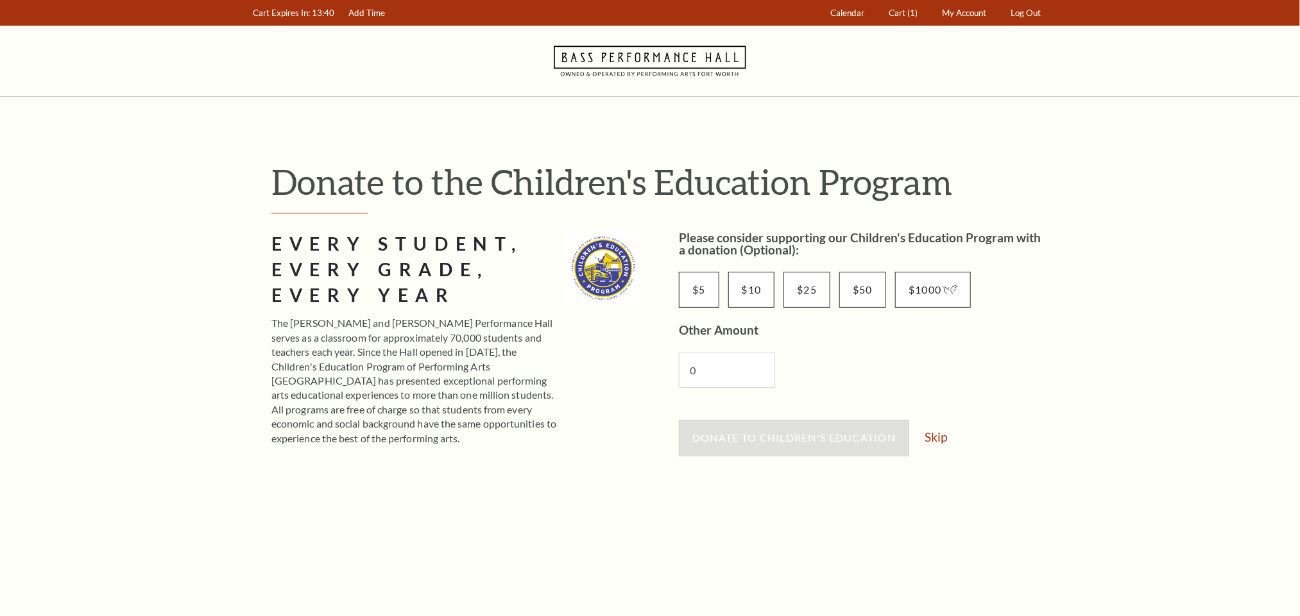
click at [953, 439] on div "Donate to Children's Education Skip" at bounding box center [863, 444] width 369 height 49
click at [939, 439] on link "Skip" at bounding box center [935, 437] width 22 height 12
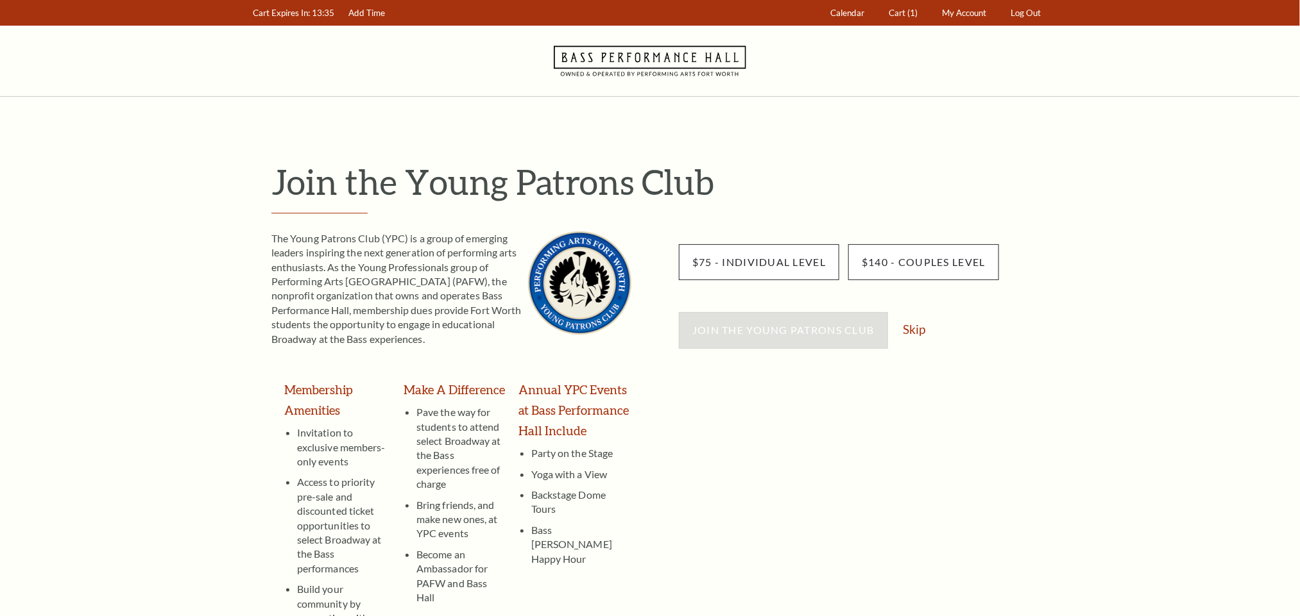
click at [918, 324] on link "Skip" at bounding box center [914, 329] width 22 height 12
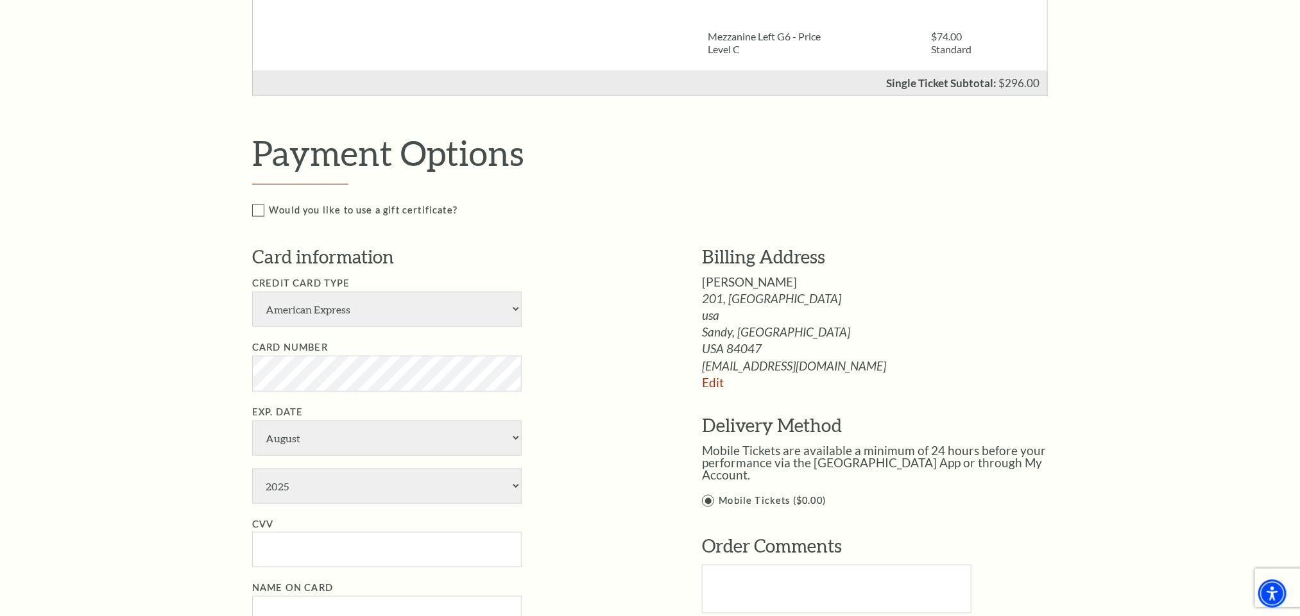
scroll to position [289, 0]
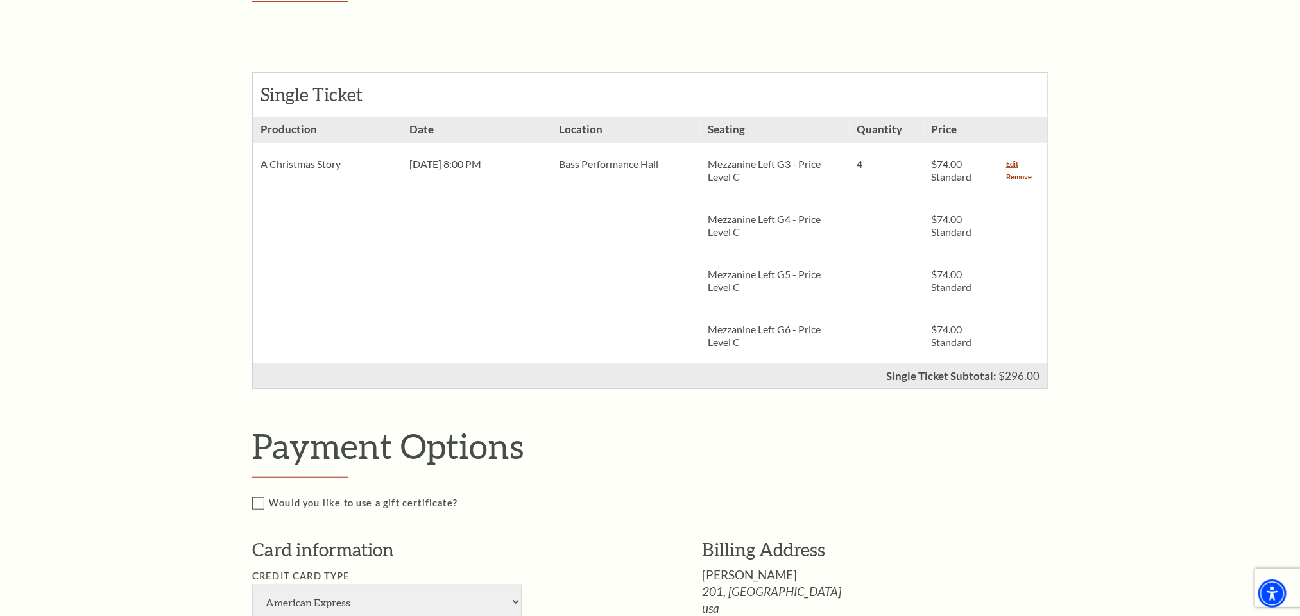
click at [1017, 181] on link "Remove" at bounding box center [1019, 177] width 26 height 13
